Goal: Task Accomplishment & Management: Use online tool/utility

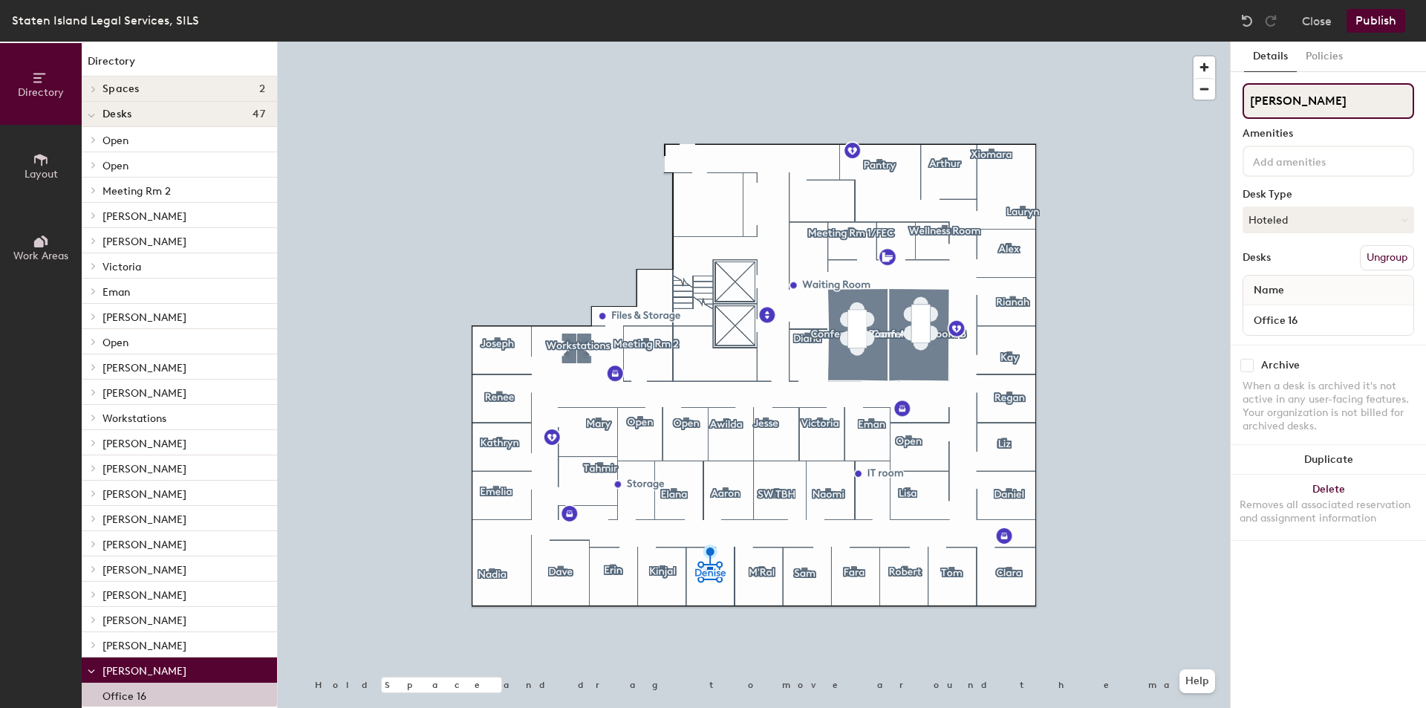
click at [1222, 105] on div "Directory Layout Work Areas Directory Spaces 2 Conference Room A Conference Roo…" at bounding box center [713, 375] width 1426 height 666
type input "[PERSON_NAME]"
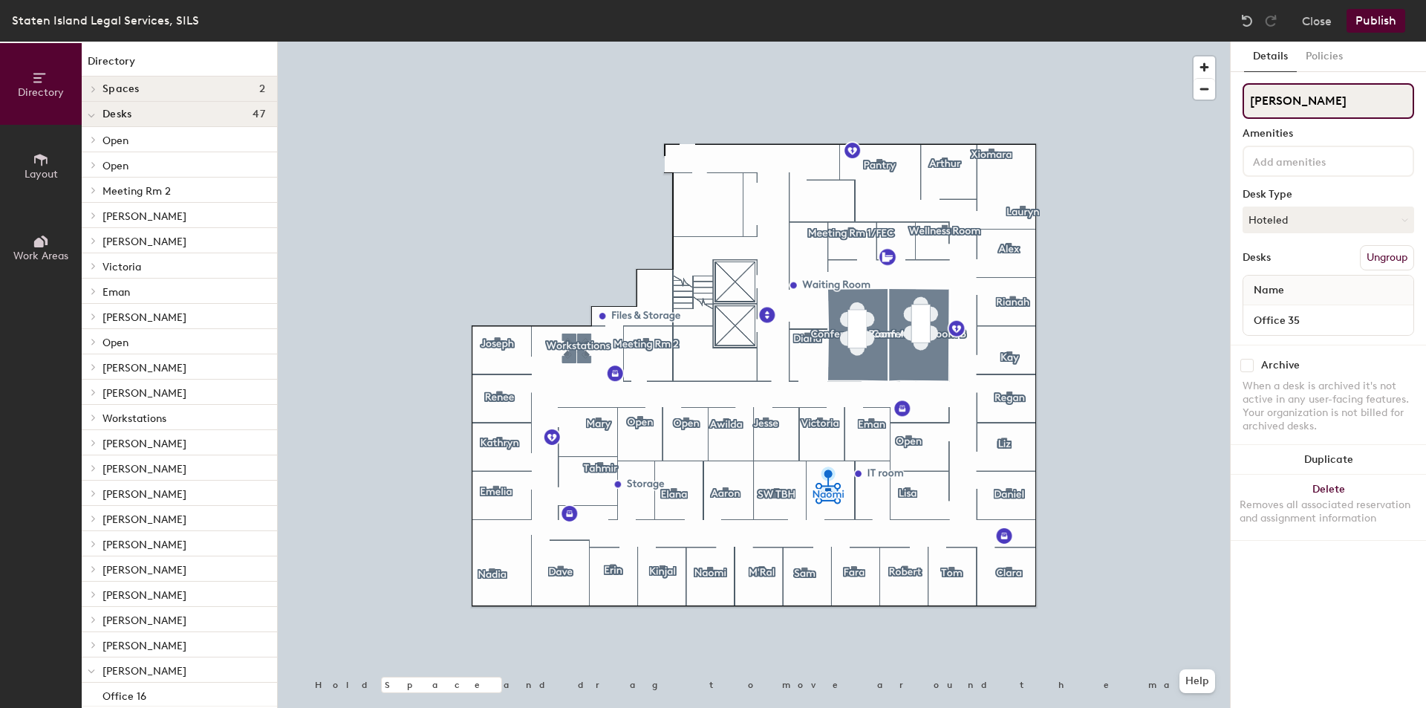
drag, startPoint x: 1305, startPoint y: 103, endPoint x: 1249, endPoint y: 103, distance: 56.5
click at [1249, 103] on input "[PERSON_NAME]" at bounding box center [1329, 101] width 172 height 36
type input "Open"
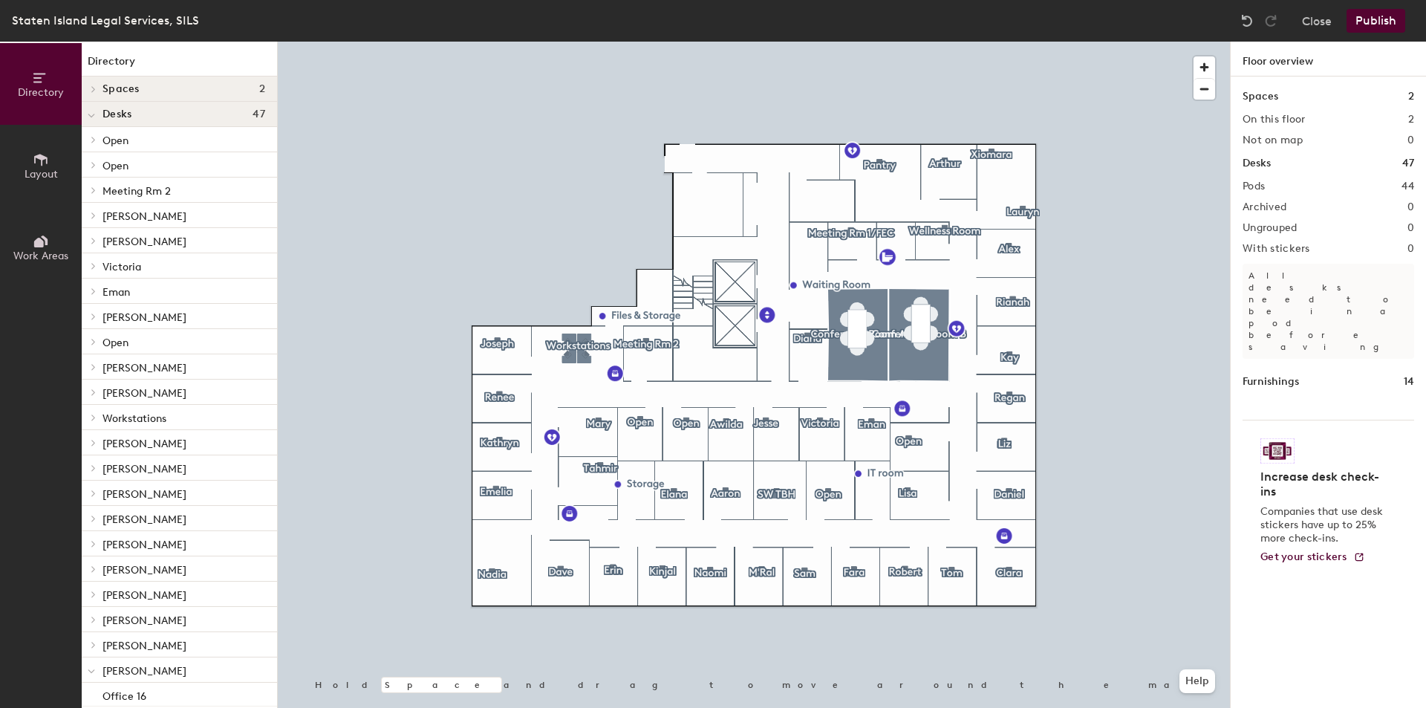
click at [1391, 18] on button "Publish" at bounding box center [1376, 21] width 59 height 24
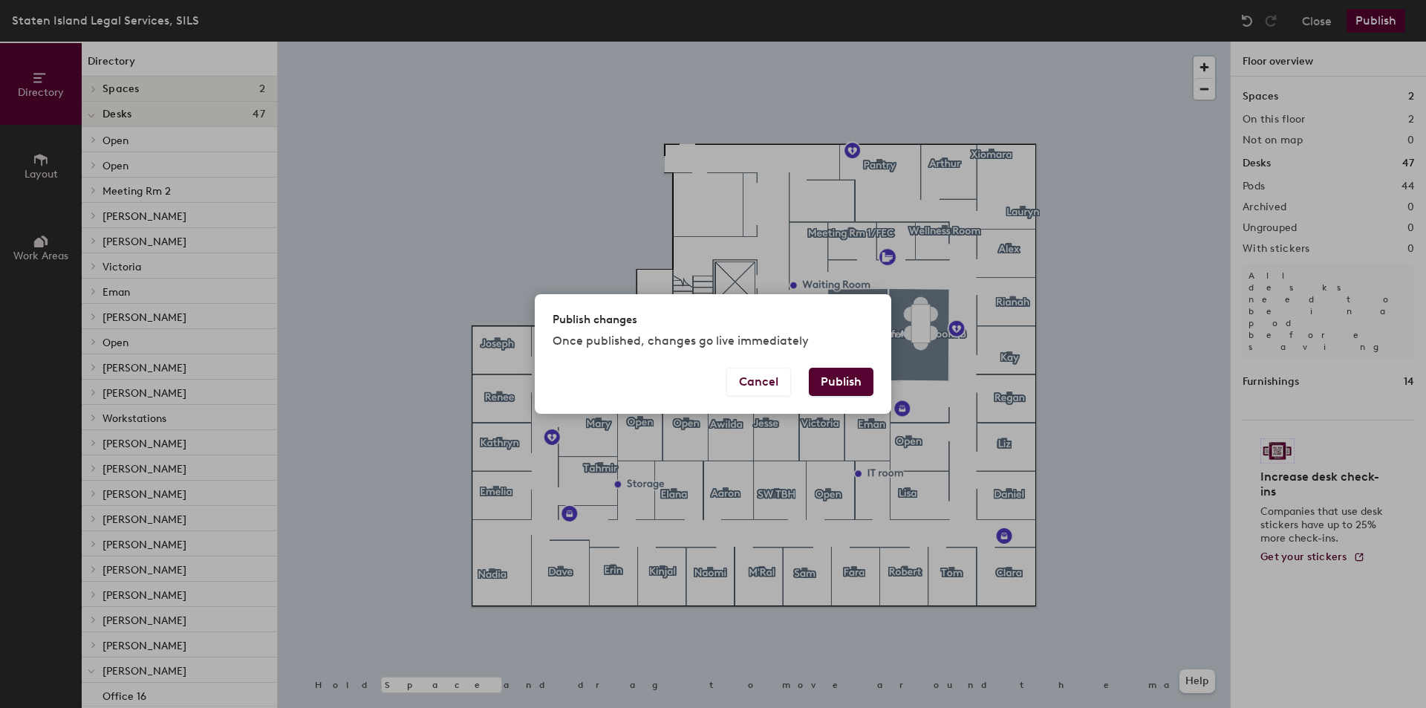
click at [848, 387] on button "Publish" at bounding box center [841, 382] width 65 height 28
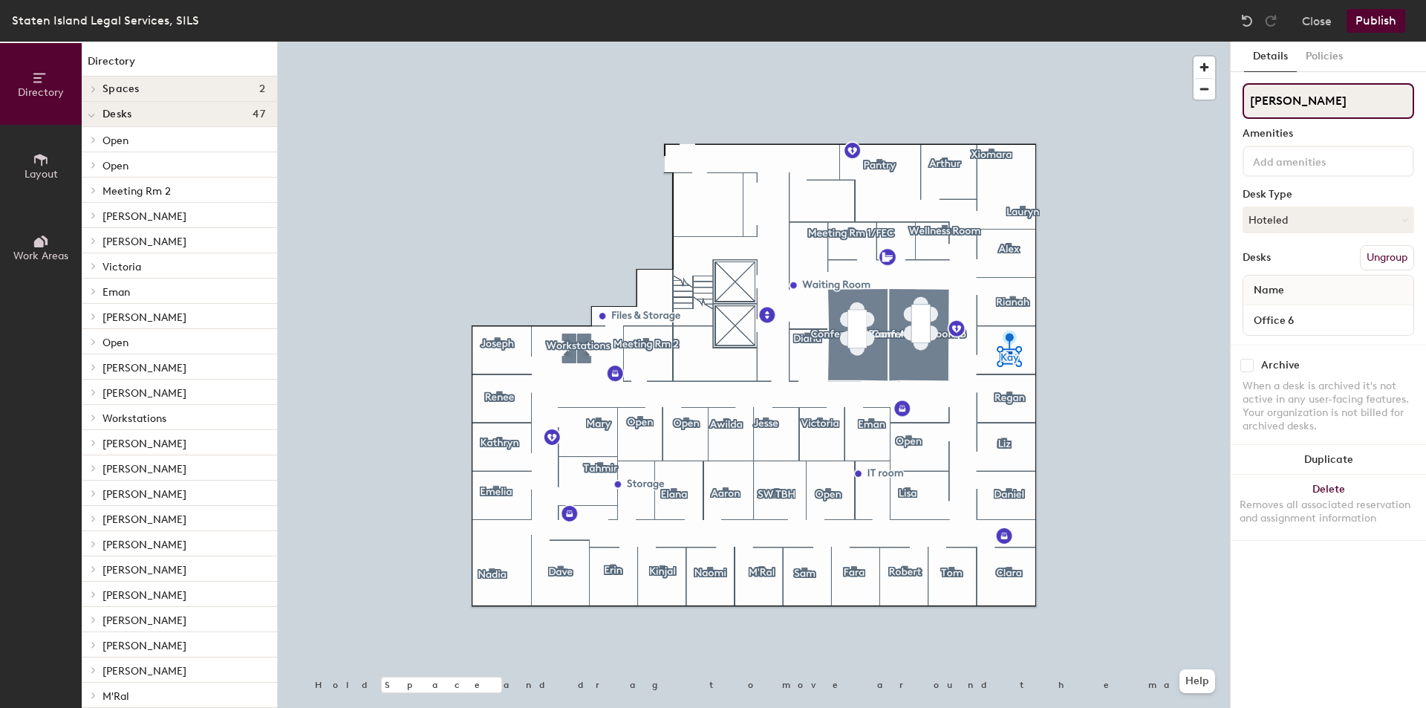
drag, startPoint x: 1287, startPoint y: 103, endPoint x: 1248, endPoint y: 97, distance: 39.7
click at [1248, 97] on input "[PERSON_NAME]" at bounding box center [1329, 101] width 172 height 36
type input "Open"
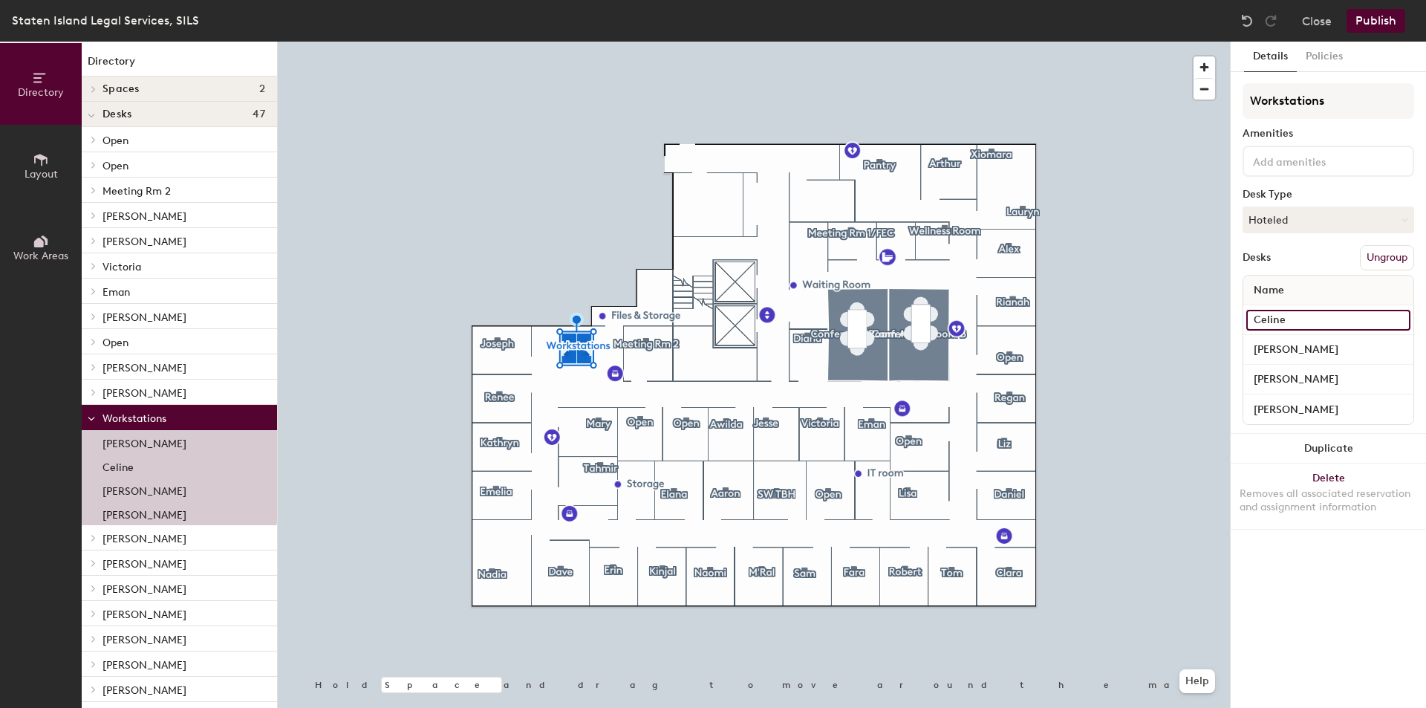
drag, startPoint x: 1292, startPoint y: 318, endPoint x: 1278, endPoint y: 318, distance: 14.1
click at [1278, 318] on input "Celine" at bounding box center [1328, 320] width 164 height 21
type input "Open"
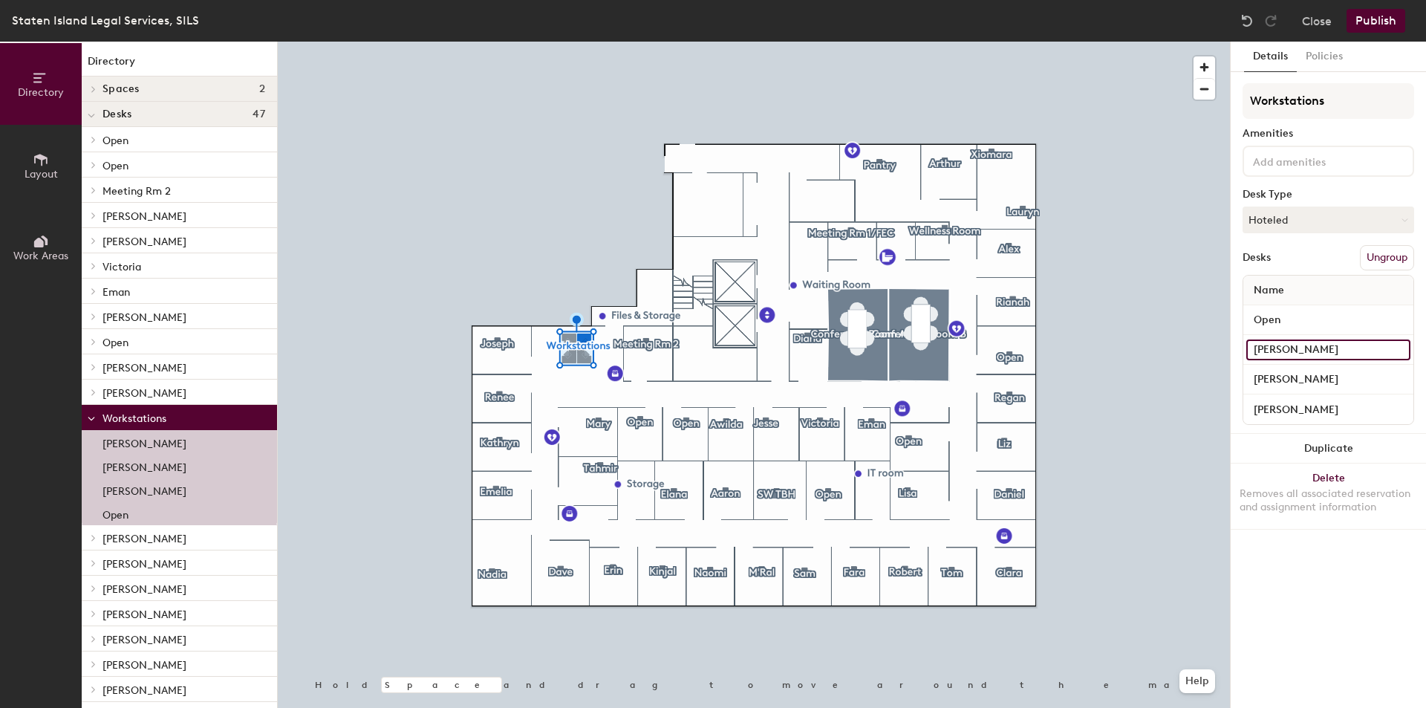
drag, startPoint x: 1283, startPoint y: 342, endPoint x: 1241, endPoint y: 341, distance: 41.6
click at [1241, 341] on div "Details Policies Workstations Amenities Desk Type Hoteled Desks Ungroup Name Op…" at bounding box center [1328, 375] width 195 height 666
type input "Open"
drag, startPoint x: 1295, startPoint y: 383, endPoint x: 1253, endPoint y: 383, distance: 41.6
click at [1253, 383] on input "[PERSON_NAME]" at bounding box center [1328, 379] width 164 height 21
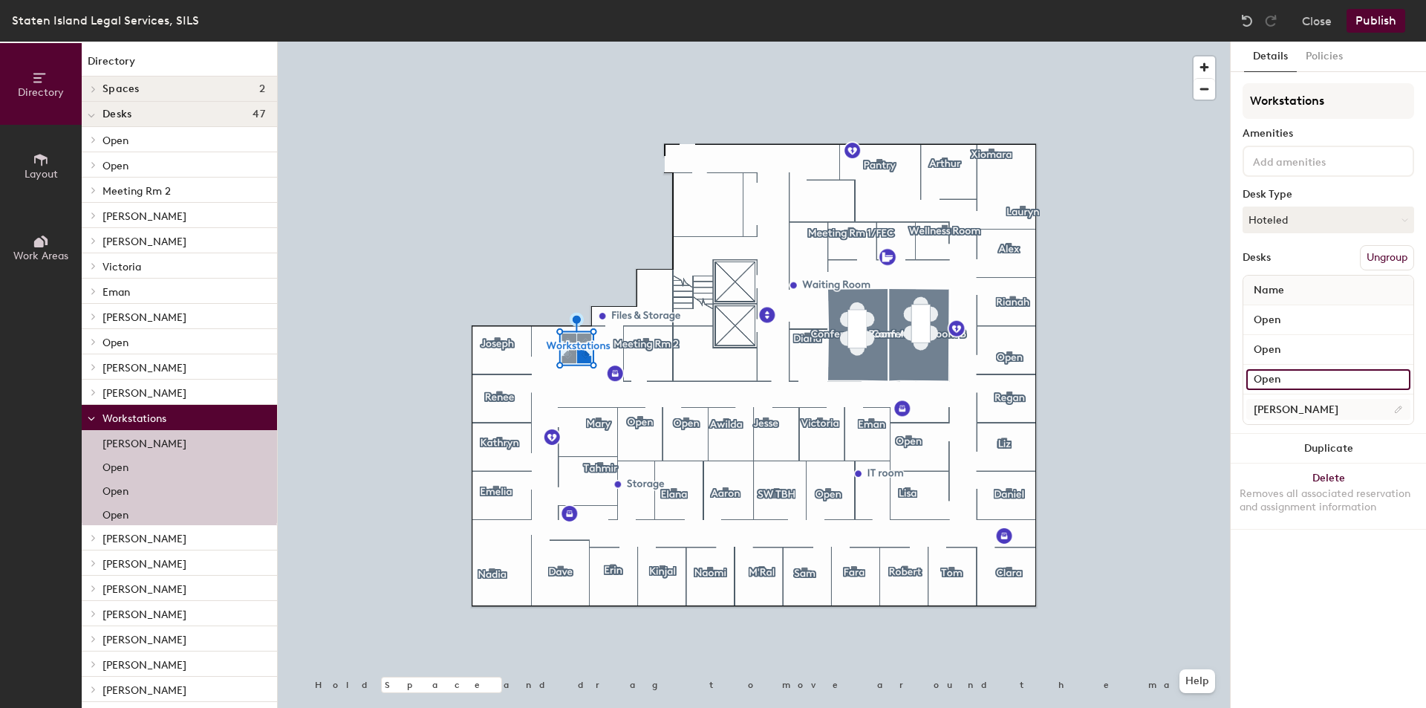
type input "Open"
click at [1292, 408] on input "[PERSON_NAME]" at bounding box center [1328, 409] width 164 height 21
type input "Open"
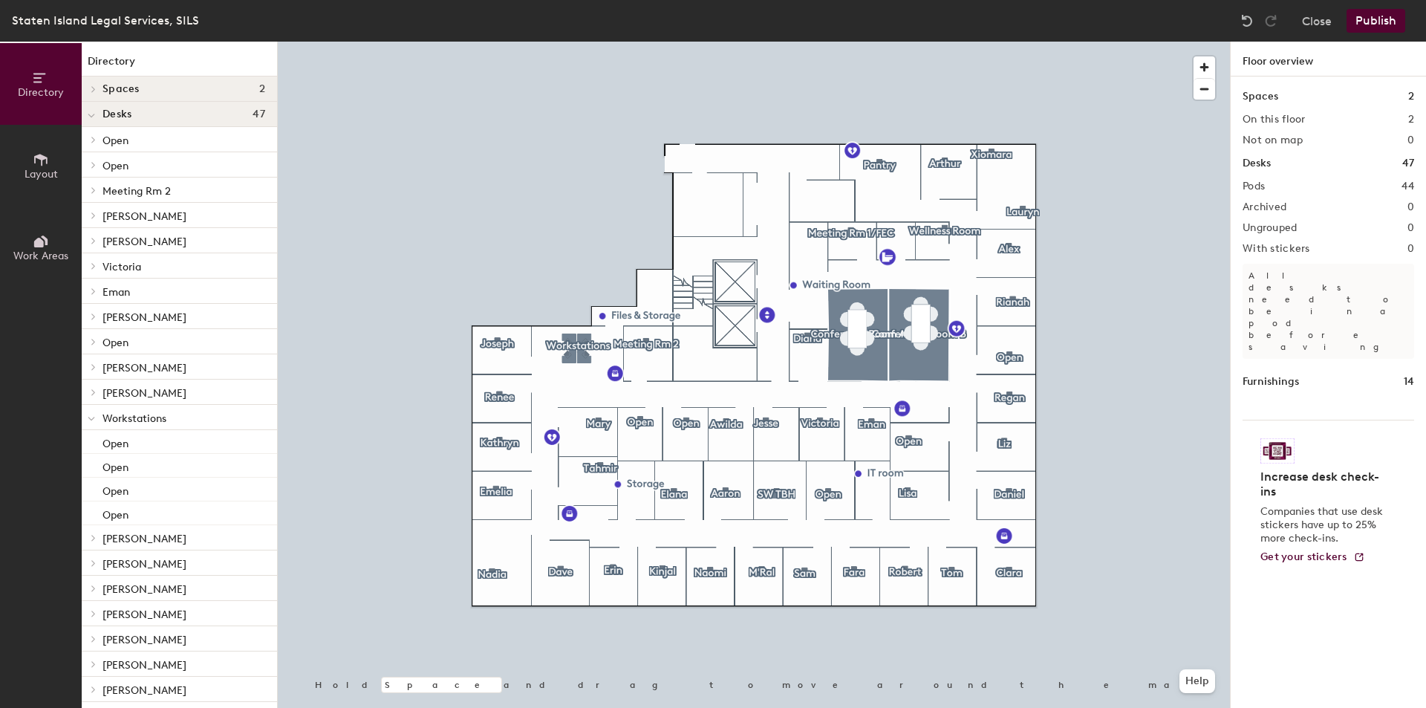
click at [1392, 15] on button "Publish" at bounding box center [1376, 21] width 59 height 24
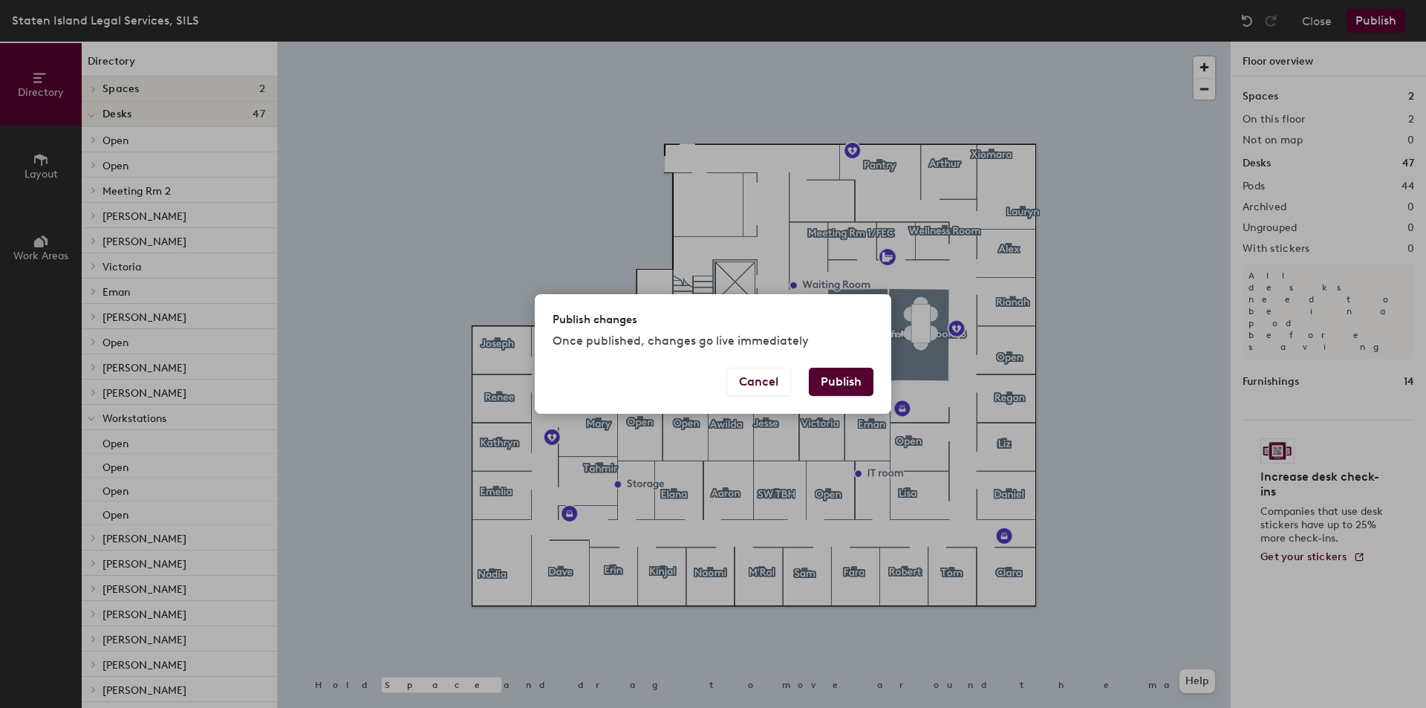
click at [856, 375] on button "Publish" at bounding box center [841, 382] width 65 height 28
